Goal: Task Accomplishment & Management: Use online tool/utility

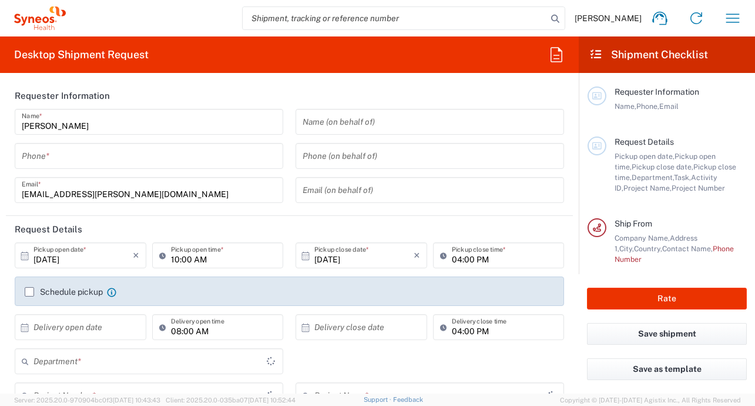
type input "Île-de-France"
type input "[GEOGRAPHIC_DATA]"
type input "8350"
type input "Syneos Health France SARL"
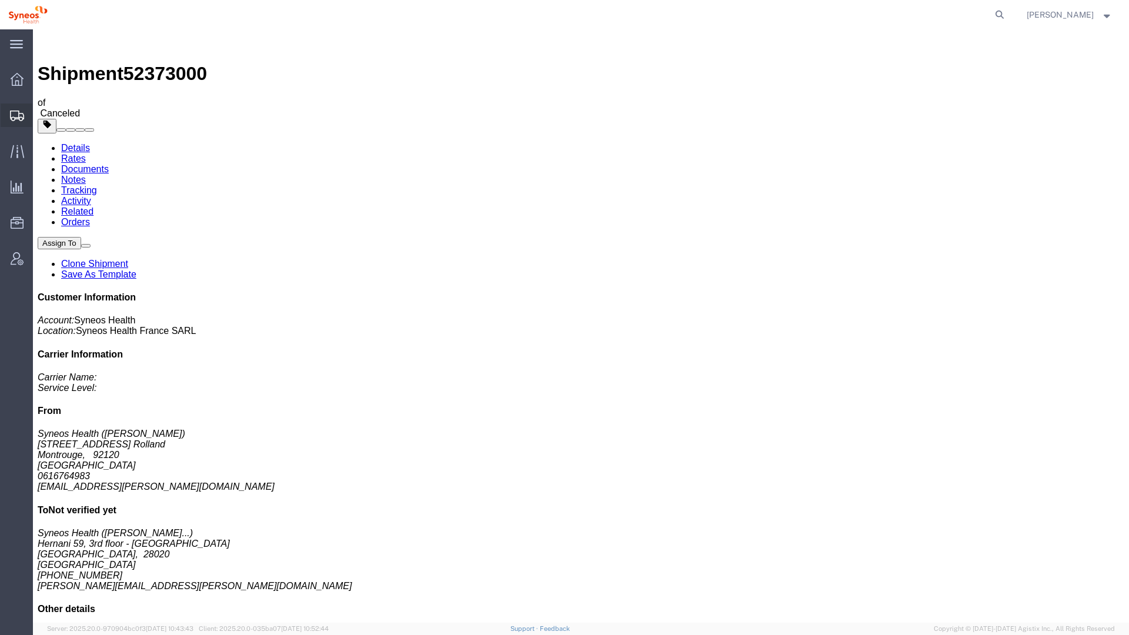
click at [0, 0] on span "Shipment Manager" at bounding box center [0, 0] width 0 height 0
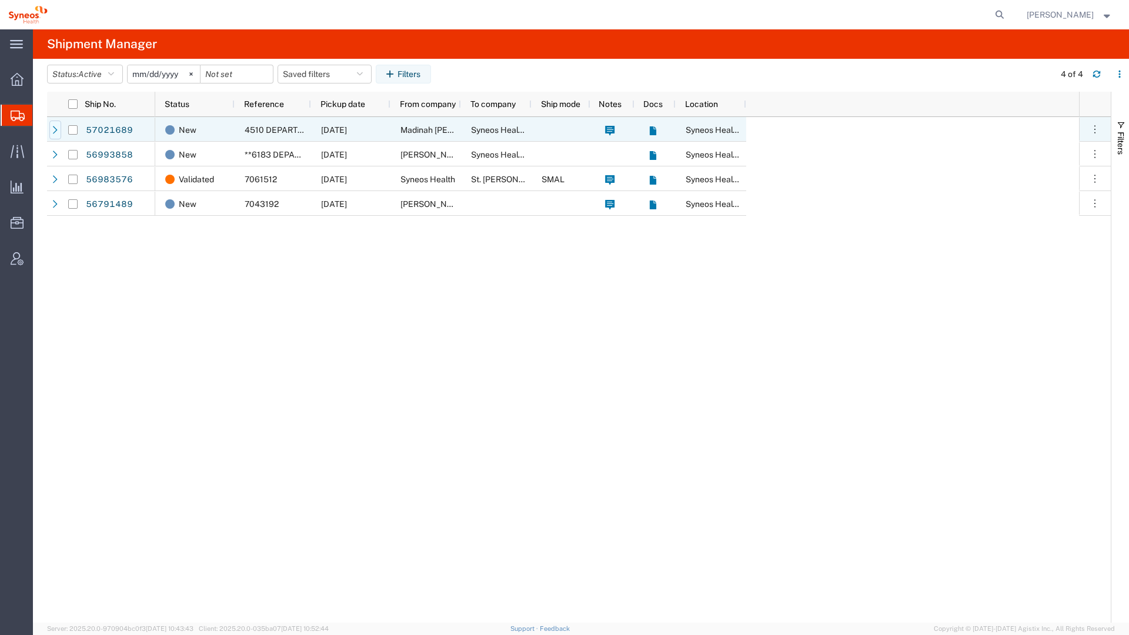
click at [59, 131] on div at bounding box center [55, 130] width 12 height 19
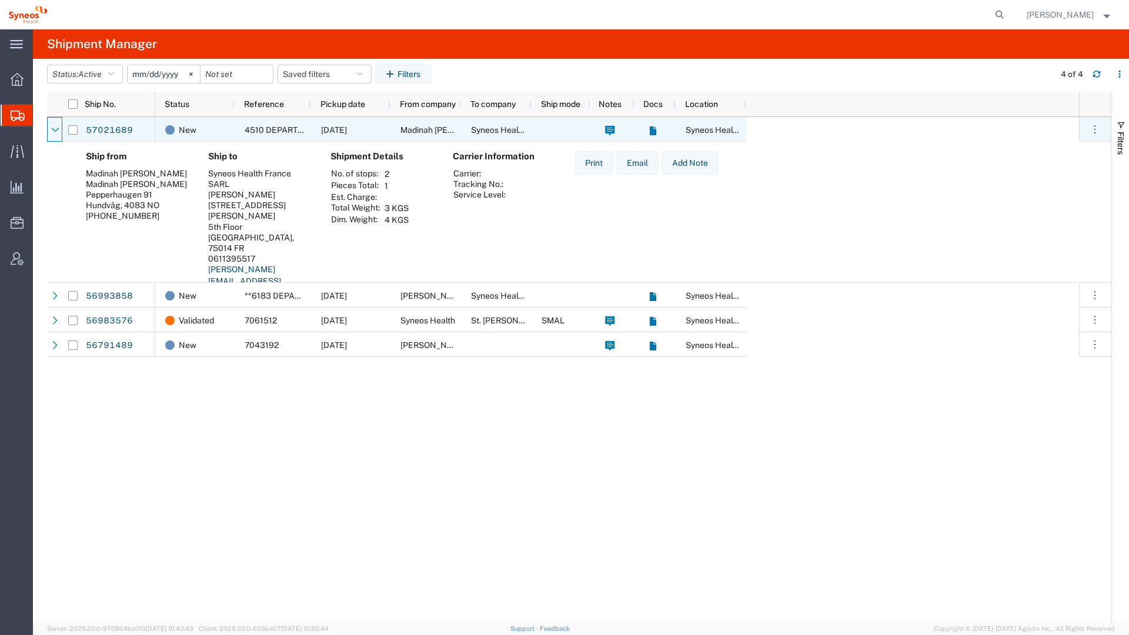
click at [59, 131] on div at bounding box center [55, 130] width 12 height 19
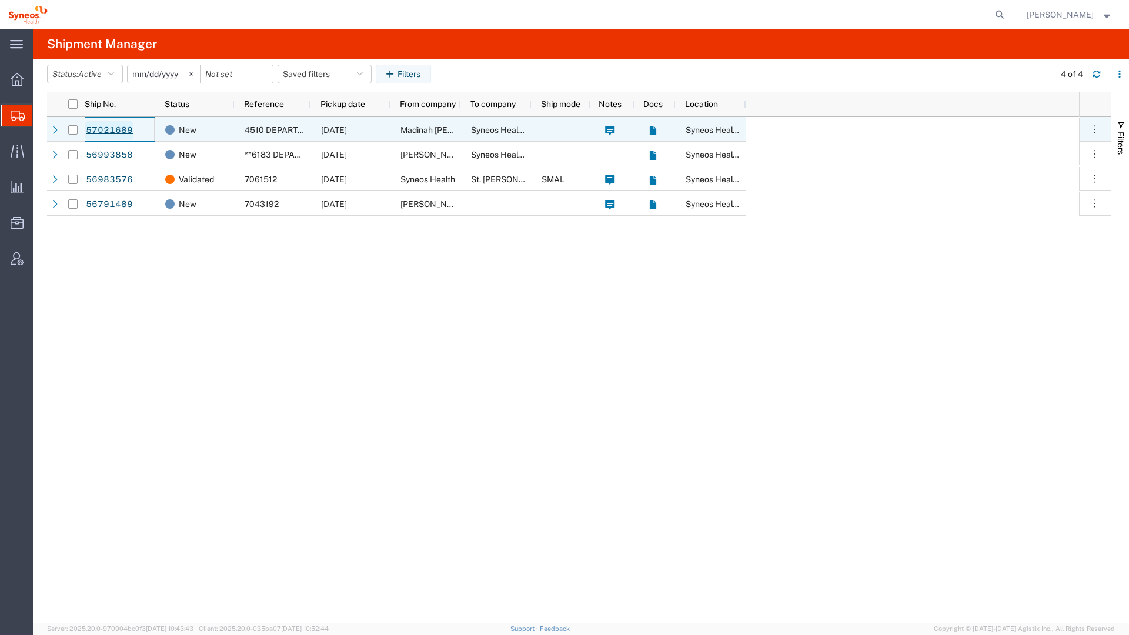
click at [112, 131] on link "57021689" at bounding box center [109, 130] width 48 height 19
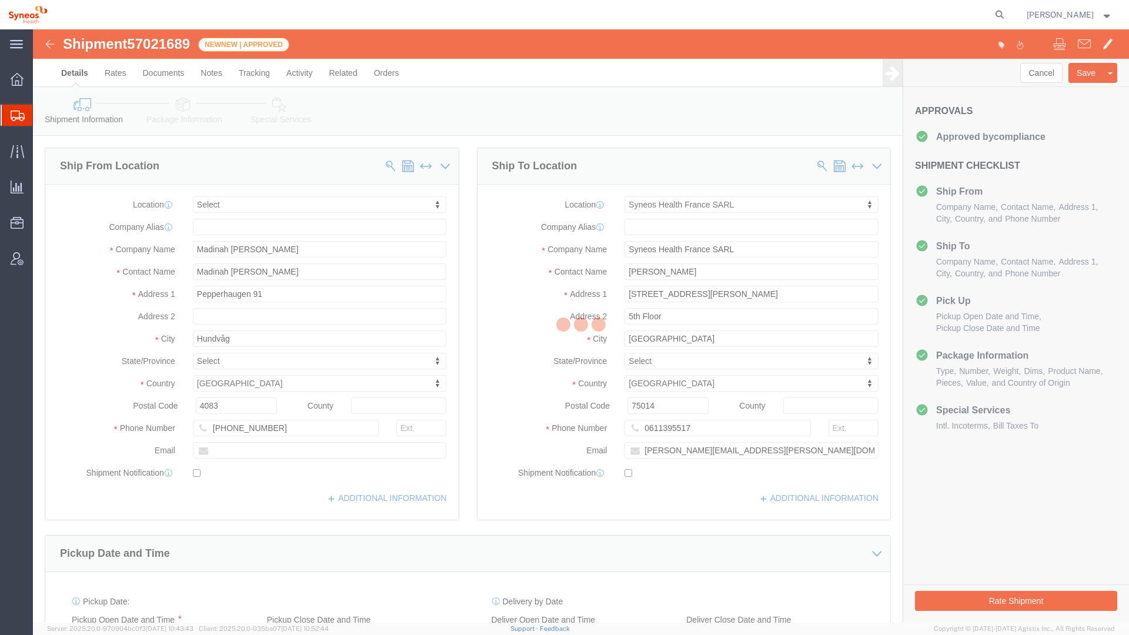
select select
select select "61557"
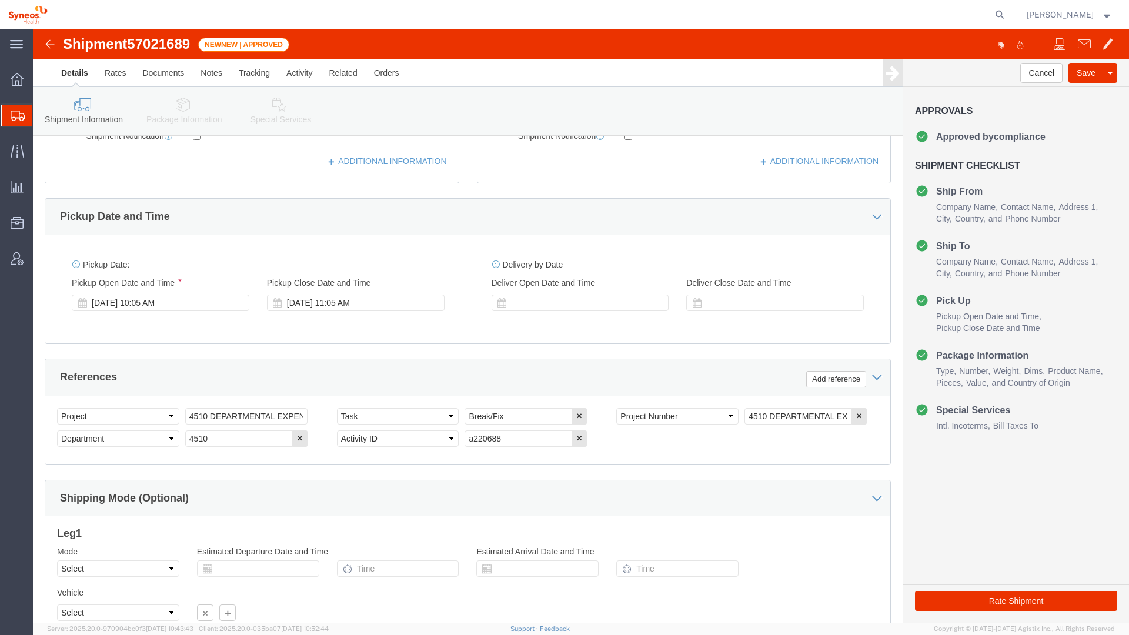
scroll to position [439, 0]
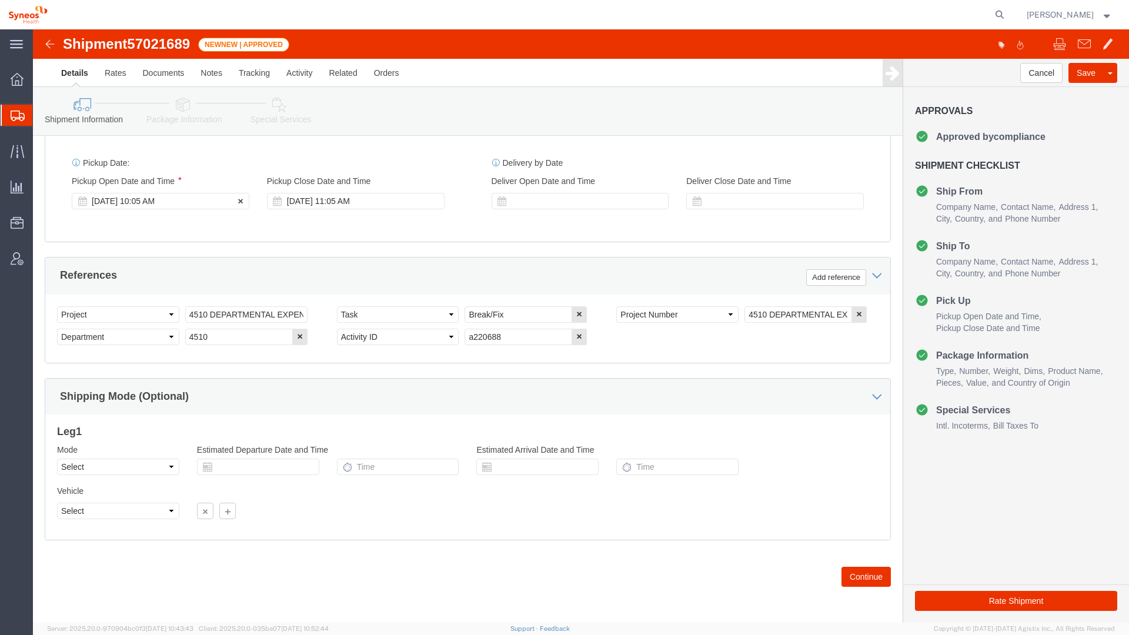
click div "Oct 06 2025 10:05 AM"
click div "Pickup Date: Pickup Start Date Pickup Start Time Pickup Open Date and Time Oct …"
click div "Oct 06 2025 10:05 AM"
click input "3:05 AM"
click input "3:45AM"
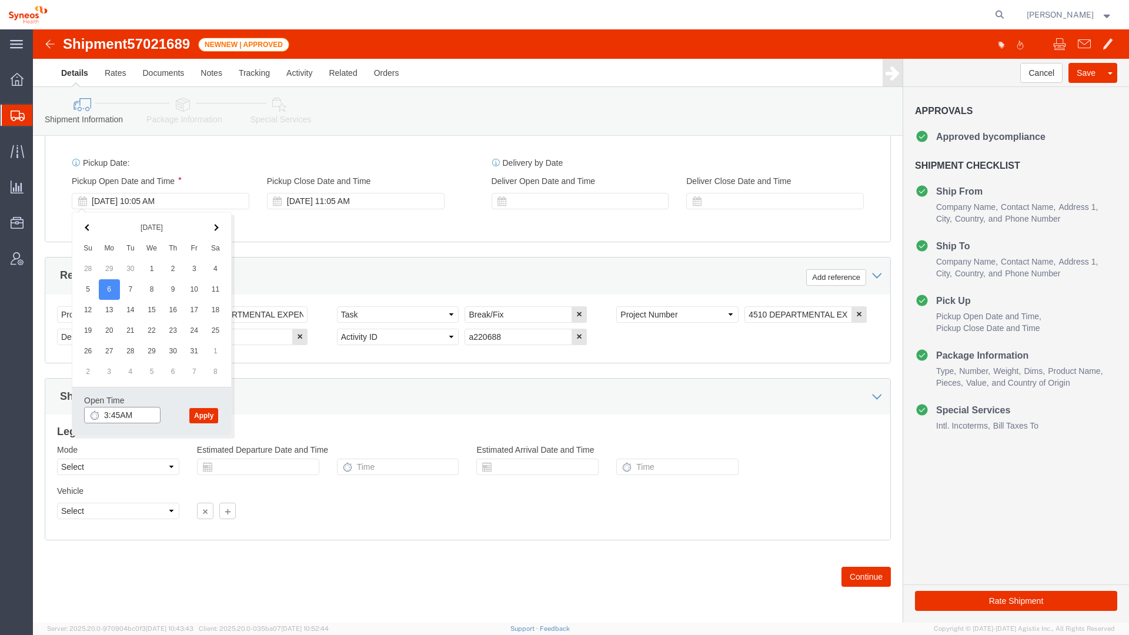
click input "3:45AM"
type input "3:45 PM"
click button "Apply"
click div "Oct 06 2025 4:45 PM"
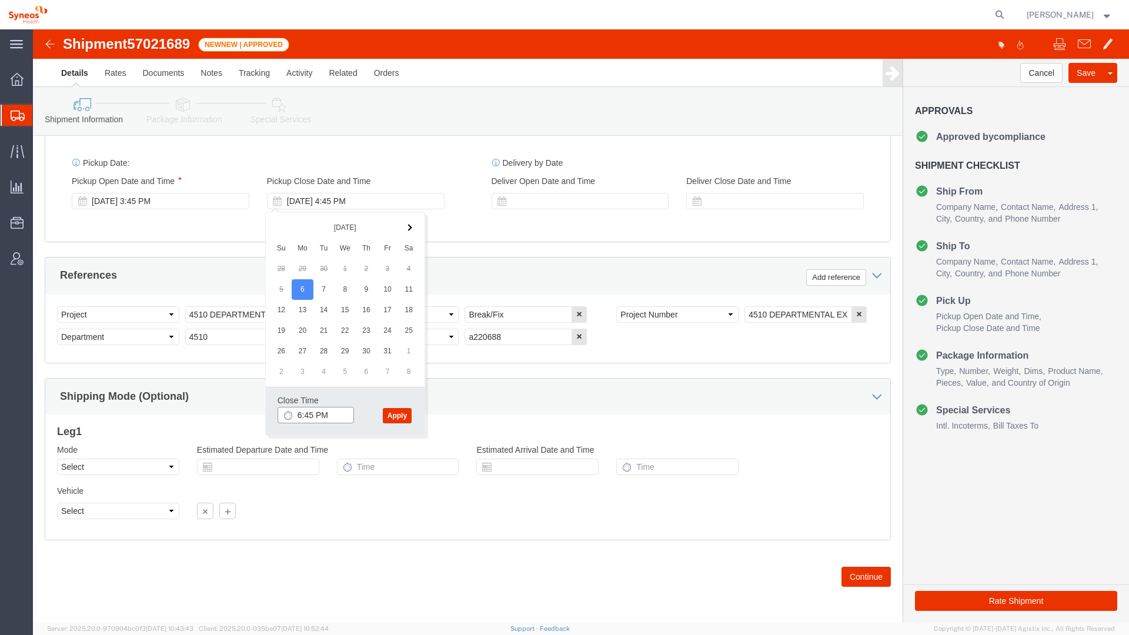
click input "6:45 PM"
type input "6:00 PM"
click button "Apply"
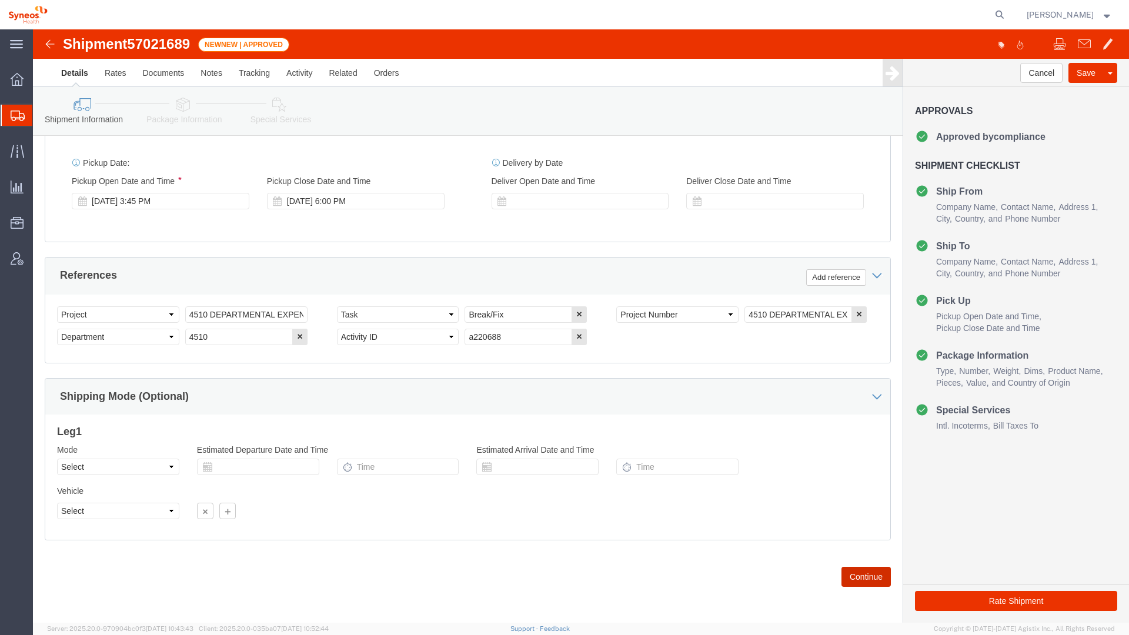
click button "Continue"
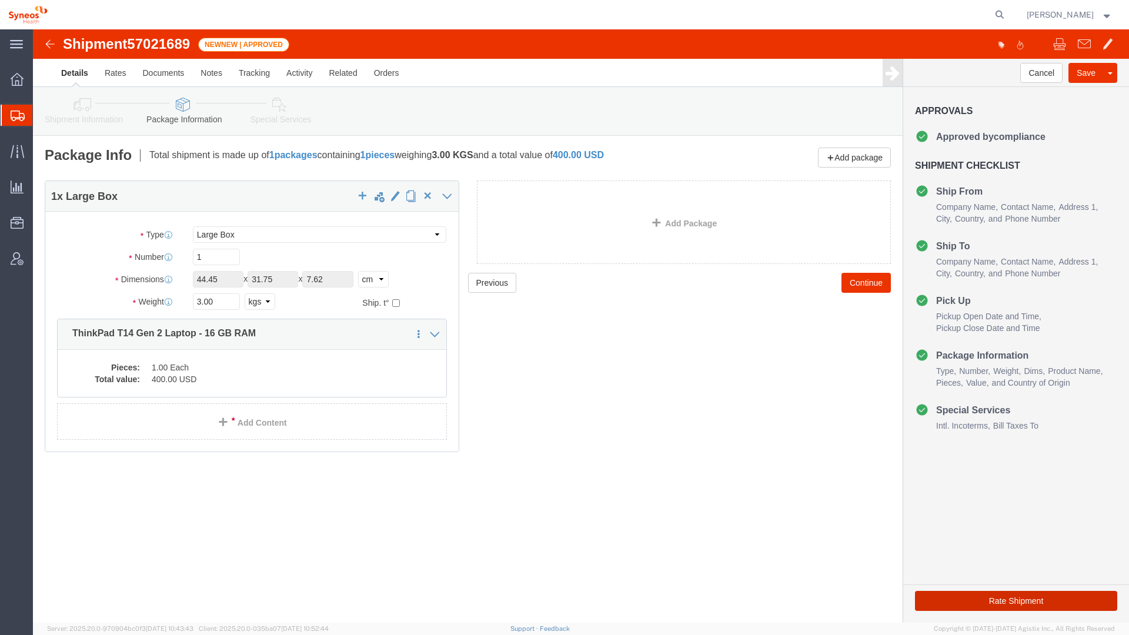
click button "Rate Shipment"
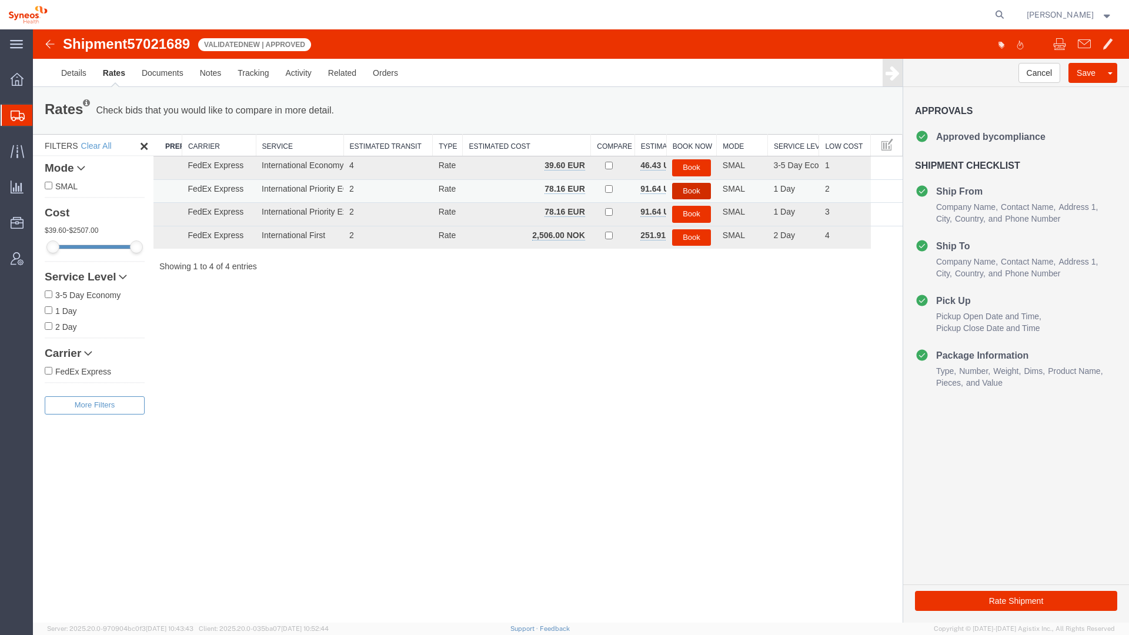
click at [696, 185] on button "Book" at bounding box center [691, 191] width 39 height 17
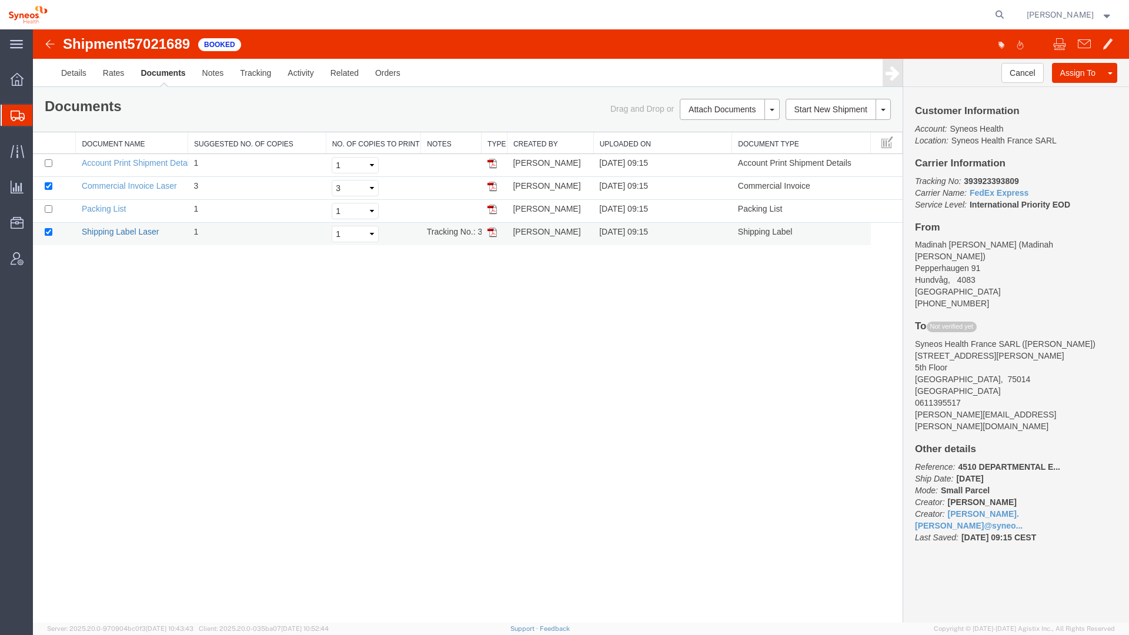
click at [148, 232] on link "Shipping Label Laser" at bounding box center [121, 231] width 78 height 9
click at [15, 122] on div at bounding box center [17, 115] width 33 height 21
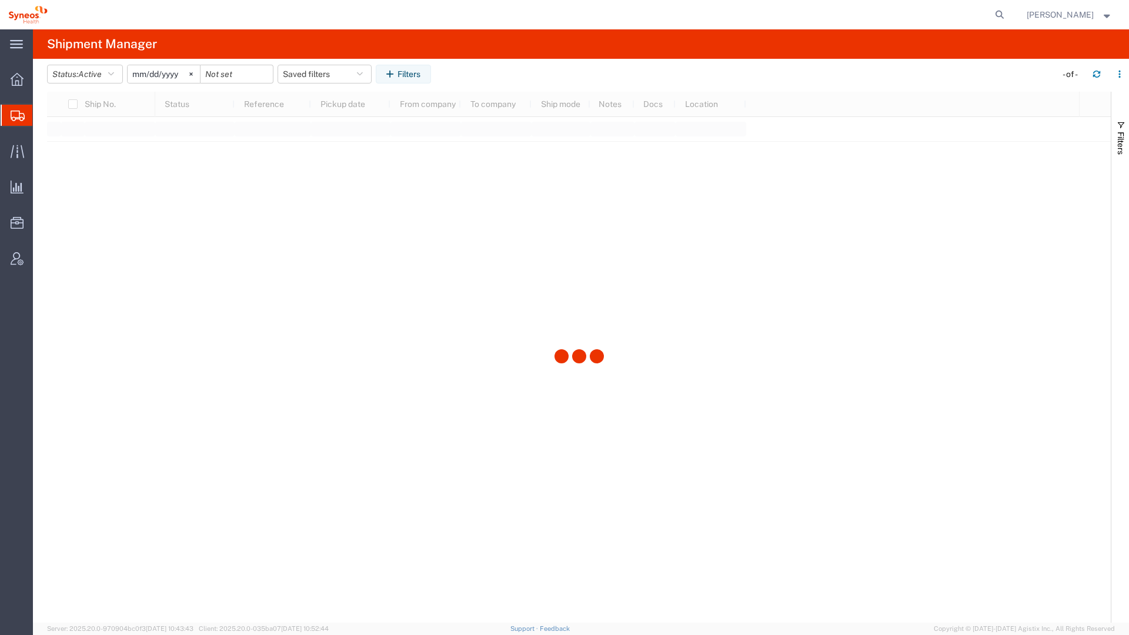
click at [0, 0] on span "Shipment Manager" at bounding box center [0, 0] width 0 height 0
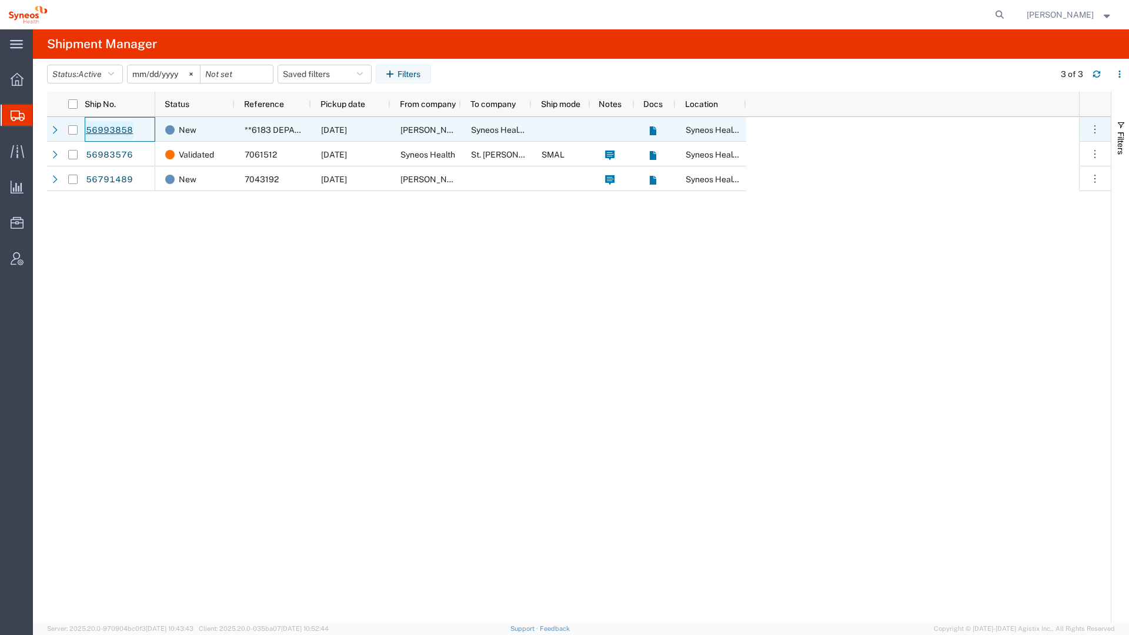
click at [128, 132] on link "56993858" at bounding box center [109, 130] width 48 height 19
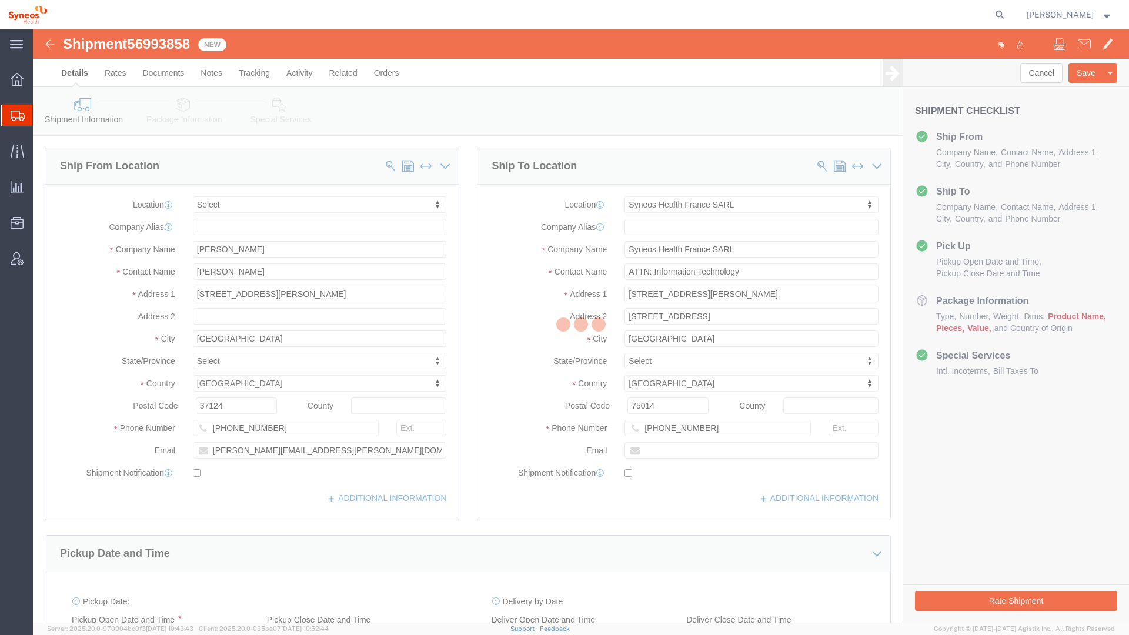
select select
select select "61557"
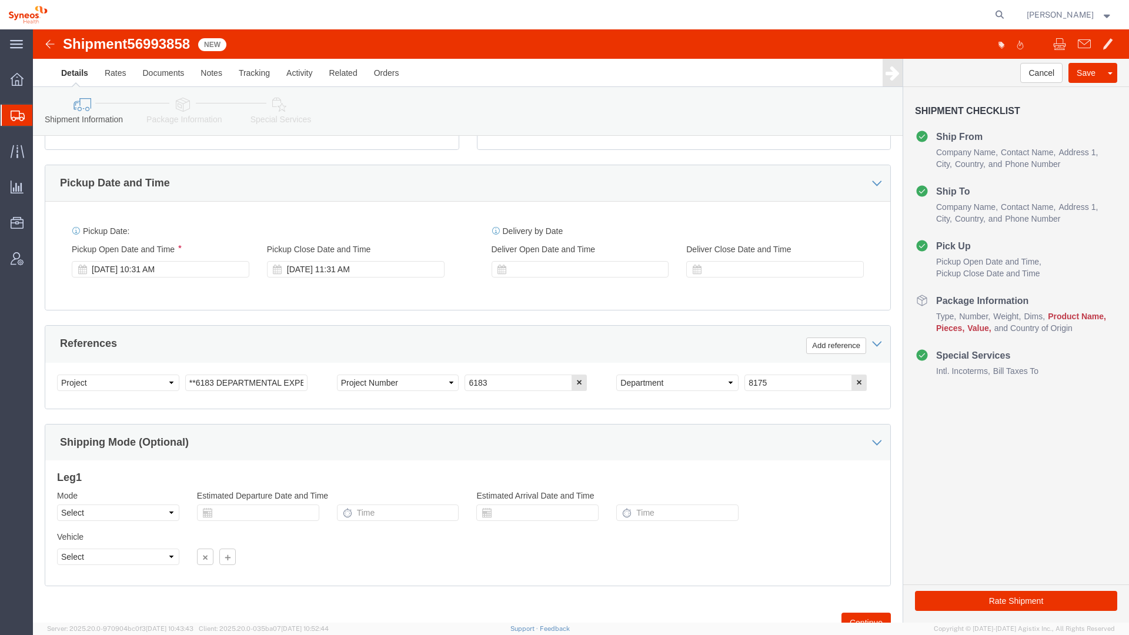
scroll to position [416, 0]
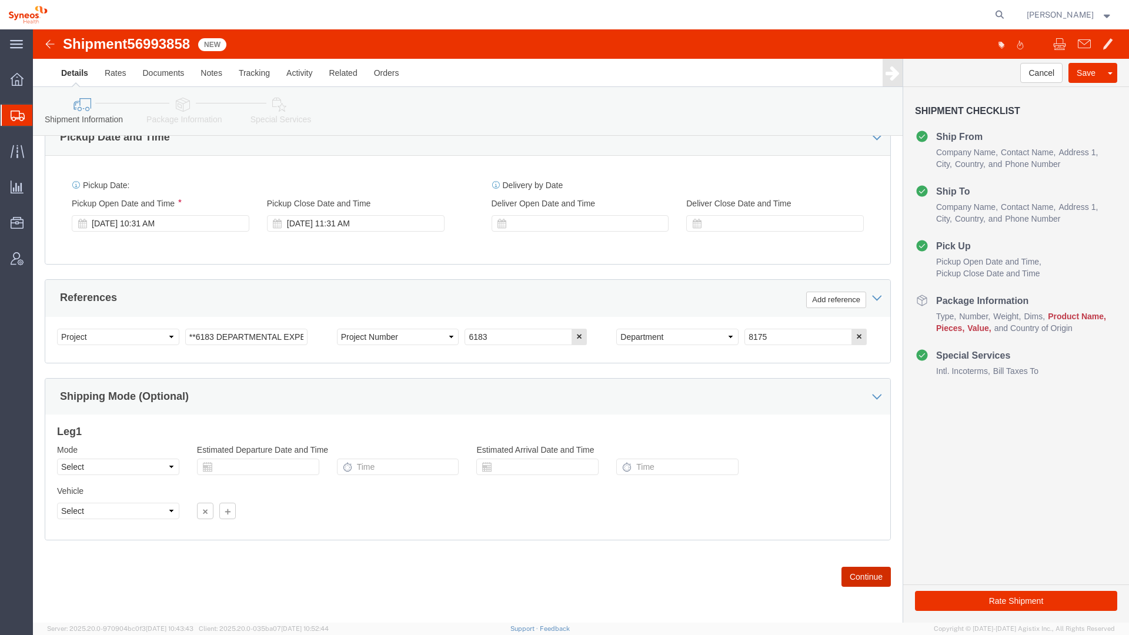
click button "Continue"
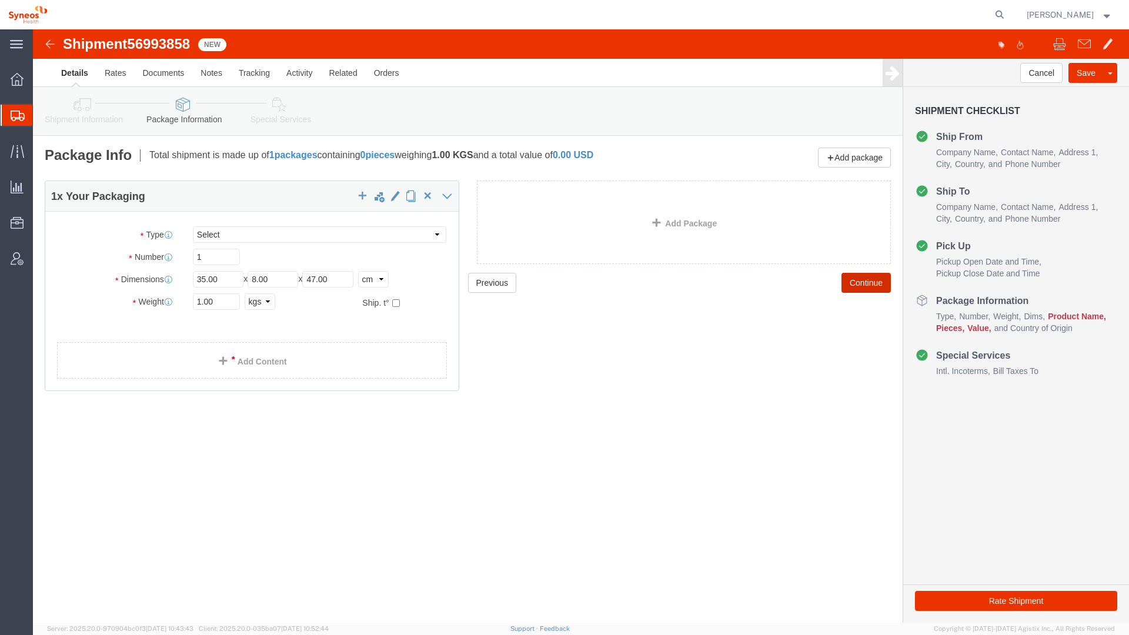
click button "Continue"
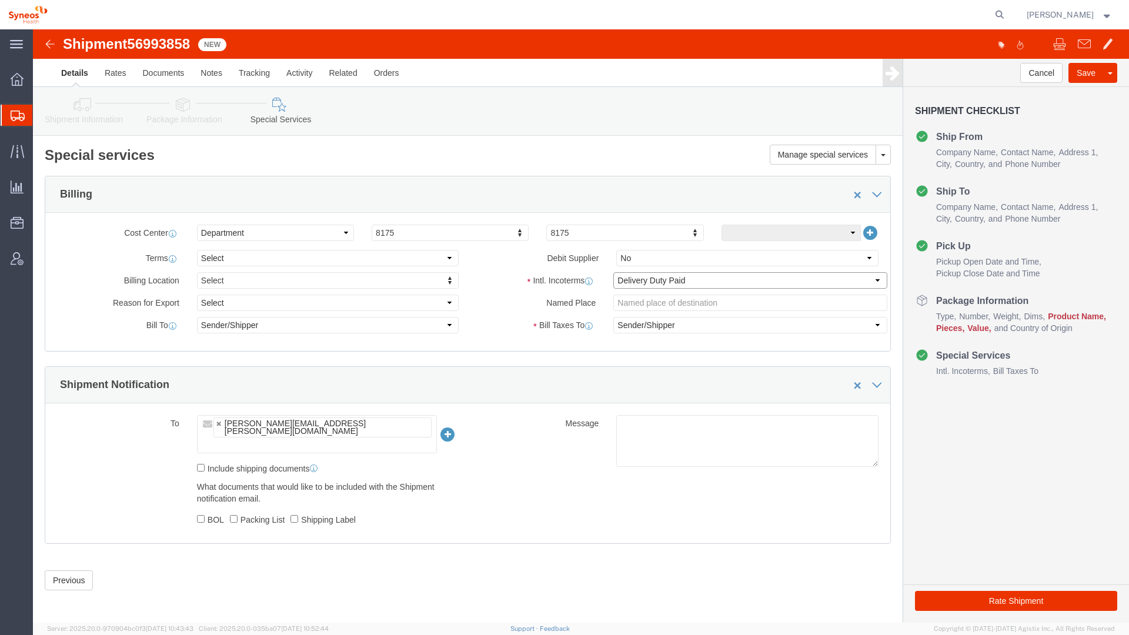
click select "Select Carriage Insurance Paid Carriage Paid To Cost and Freight Cost Insurance…"
